Goal: Complete application form

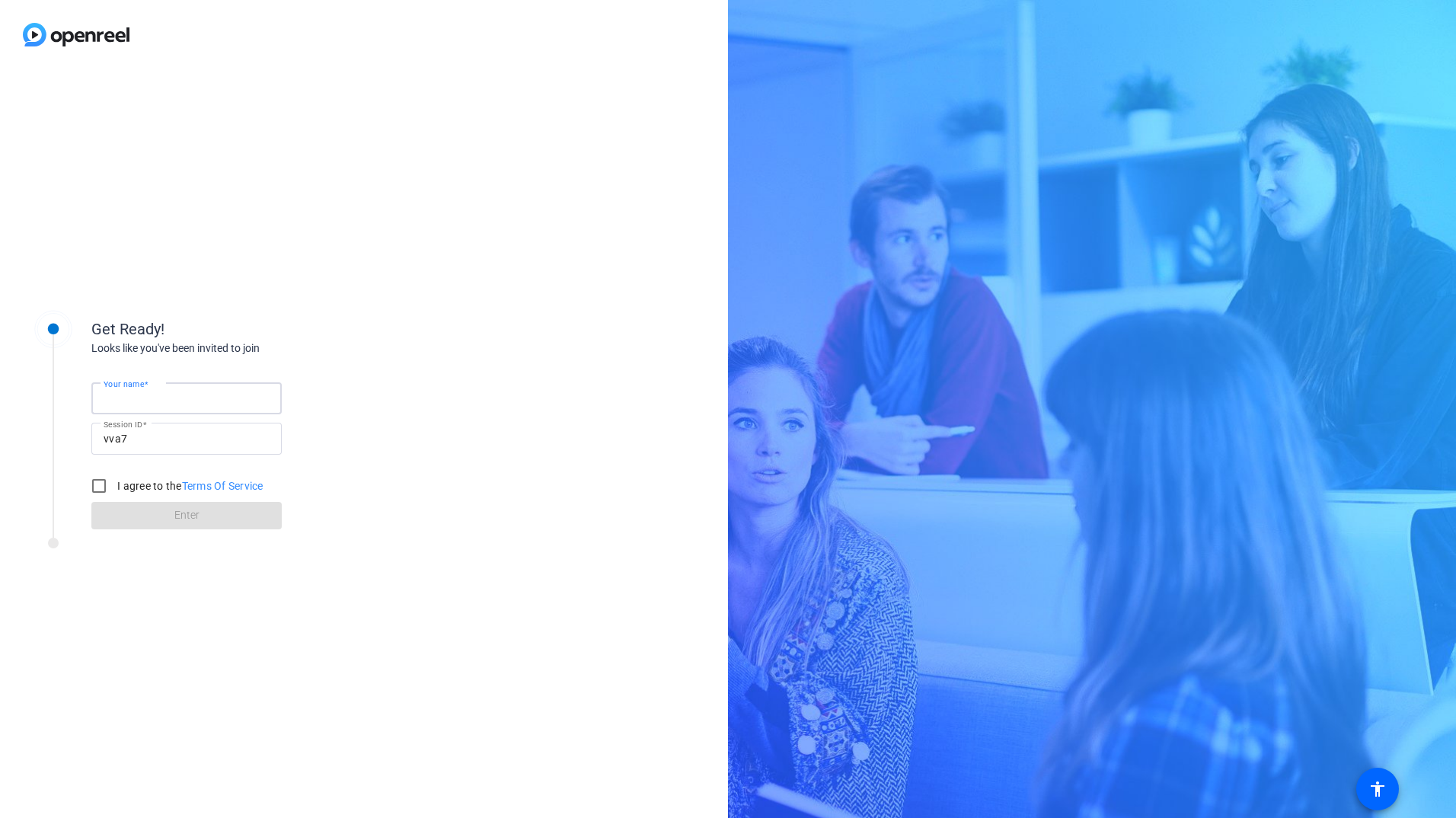
click at [228, 403] on input "Your name" at bounding box center [186, 399] width 166 height 19
type input "[PERSON_NAME]"
click at [99, 486] on input "I agree to the Terms Of Service" at bounding box center [99, 485] width 31 height 31
checkbox input "true"
click at [167, 520] on span at bounding box center [186, 515] width 191 height 36
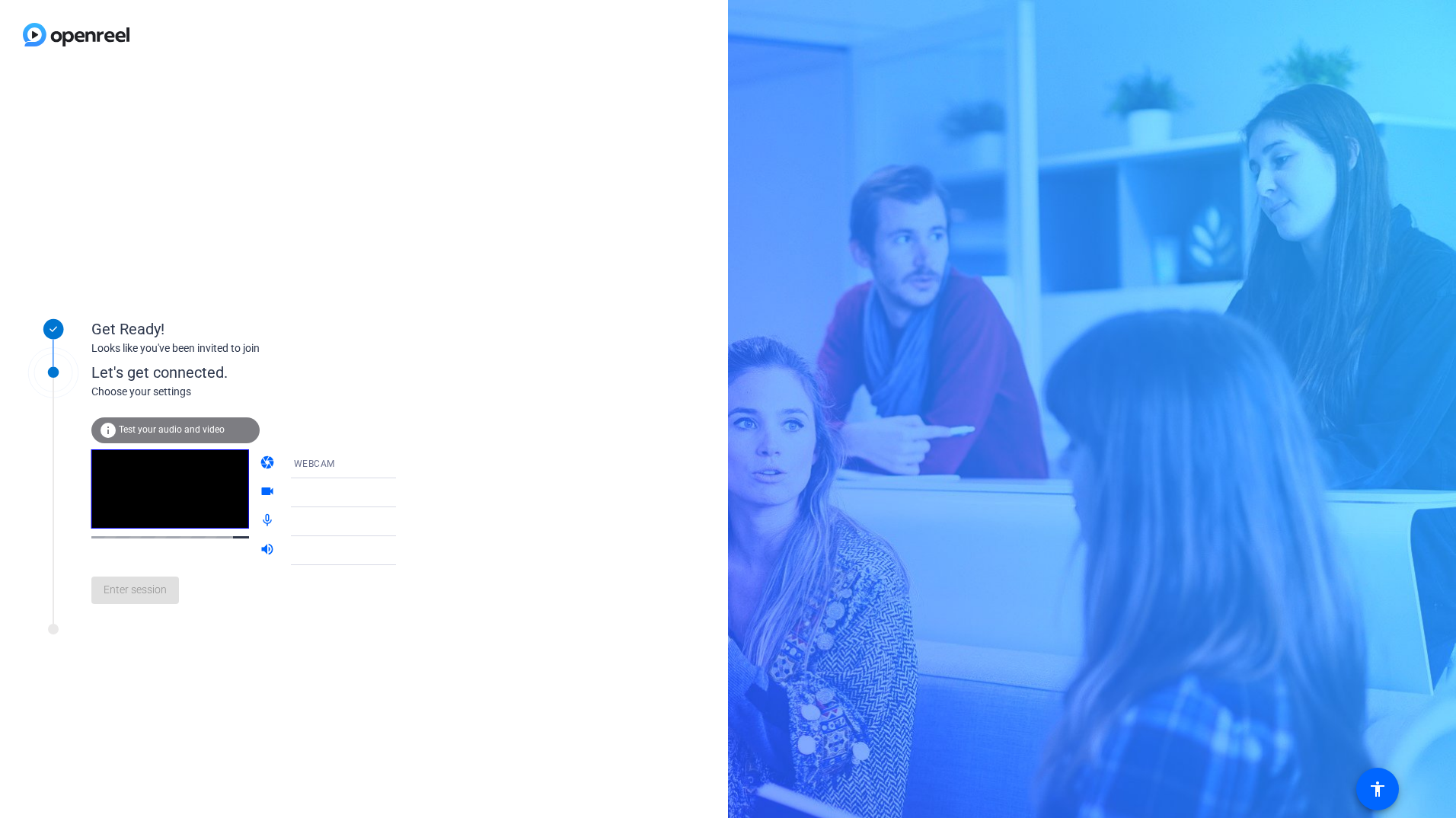
click at [407, 464] on icon at bounding box center [411, 464] width 7 height 4
click at [382, 464] on div at bounding box center [728, 409] width 1456 height 818
click at [403, 498] on icon at bounding box center [412, 493] width 19 height 19
click at [132, 584] on span "Enter session" at bounding box center [135, 589] width 63 height 16
